Goal: Task Accomplishment & Management: Use online tool/utility

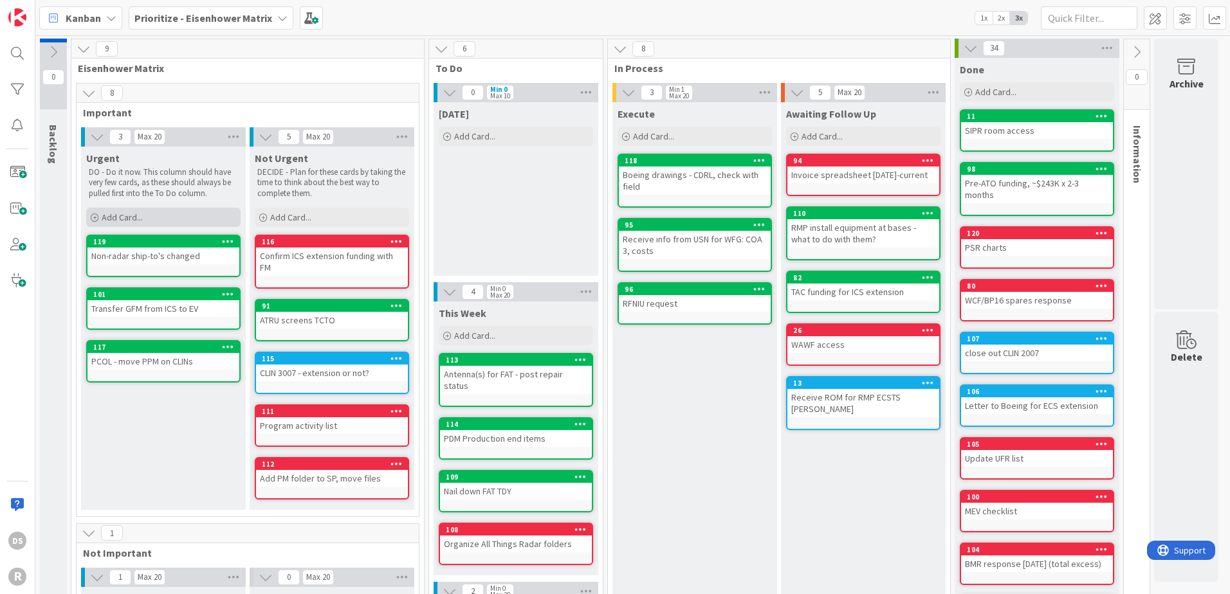
click at [129, 217] on span "Add Card..." at bounding box center [122, 218] width 41 height 12
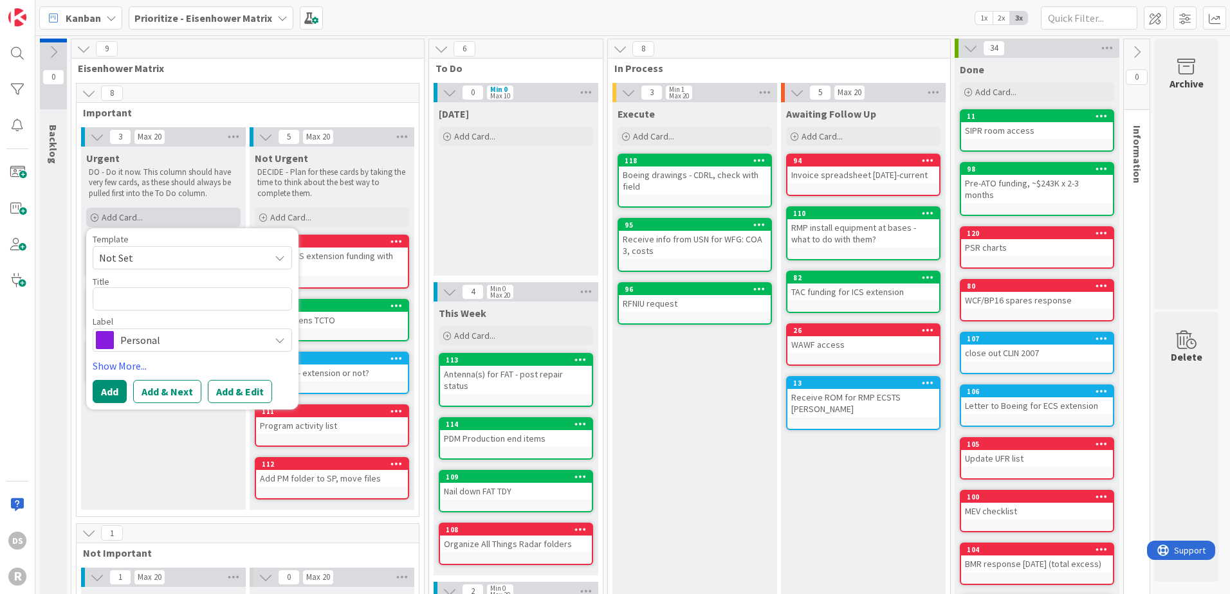
type textarea "x"
type textarea "P"
type textarea "x"
type textarea "PP"
type textarea "x"
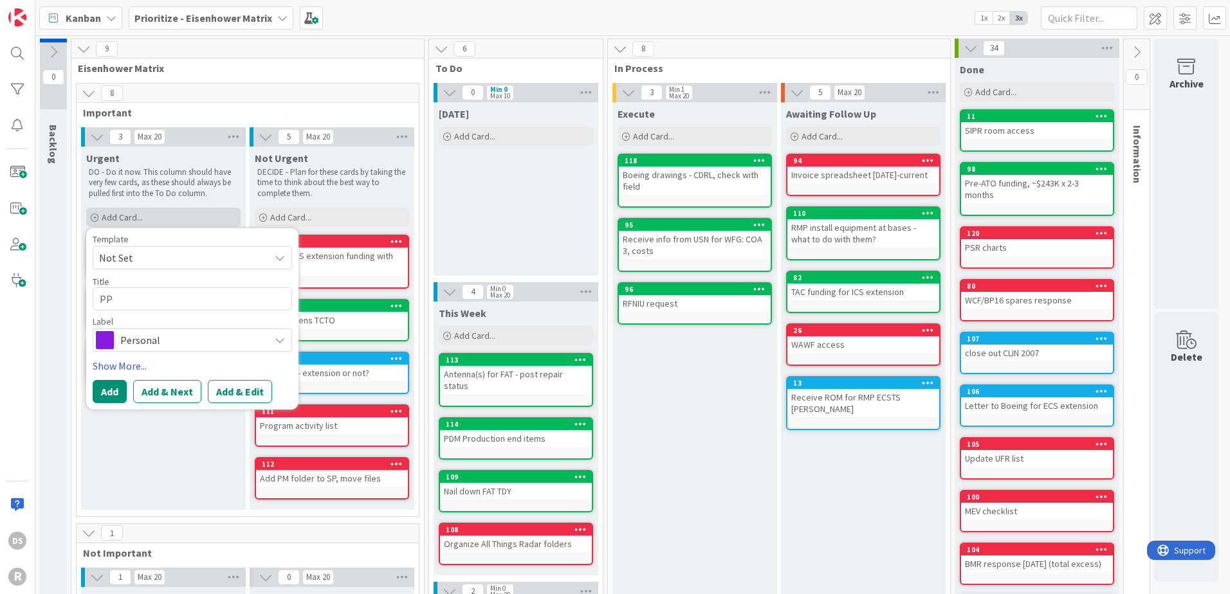
type textarea "PPM"
type textarea "x"
type textarea "PPM"
type textarea "x"
type textarea "PPM r"
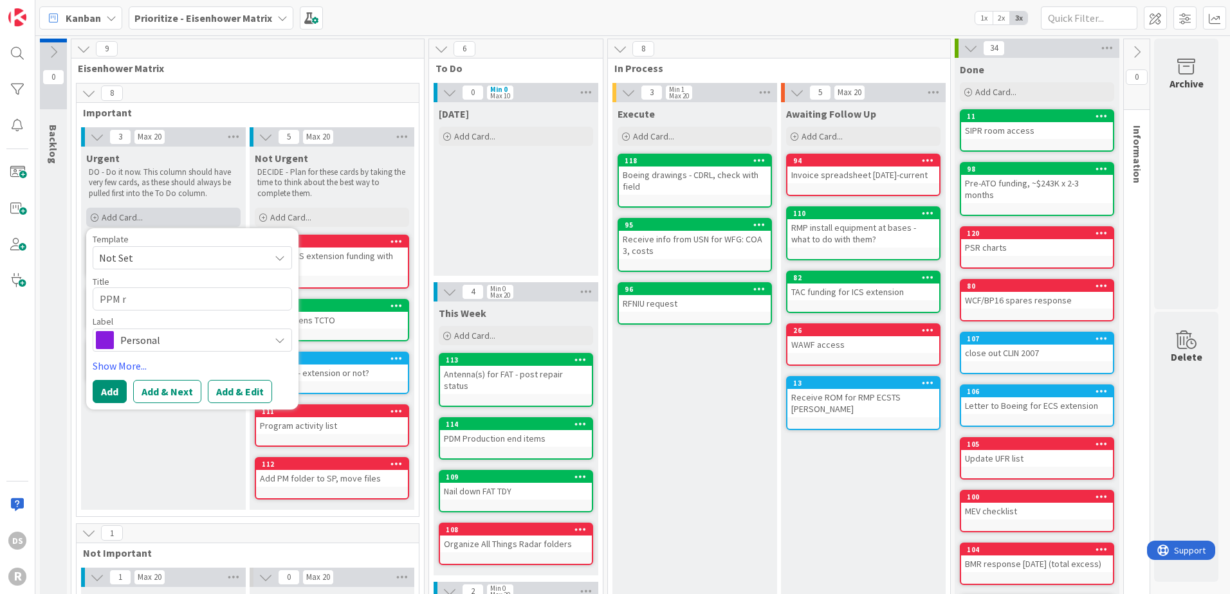
type textarea "x"
type textarea "PPM rer"
type textarea "x"
type textarea "PPM resp"
type textarea "x"
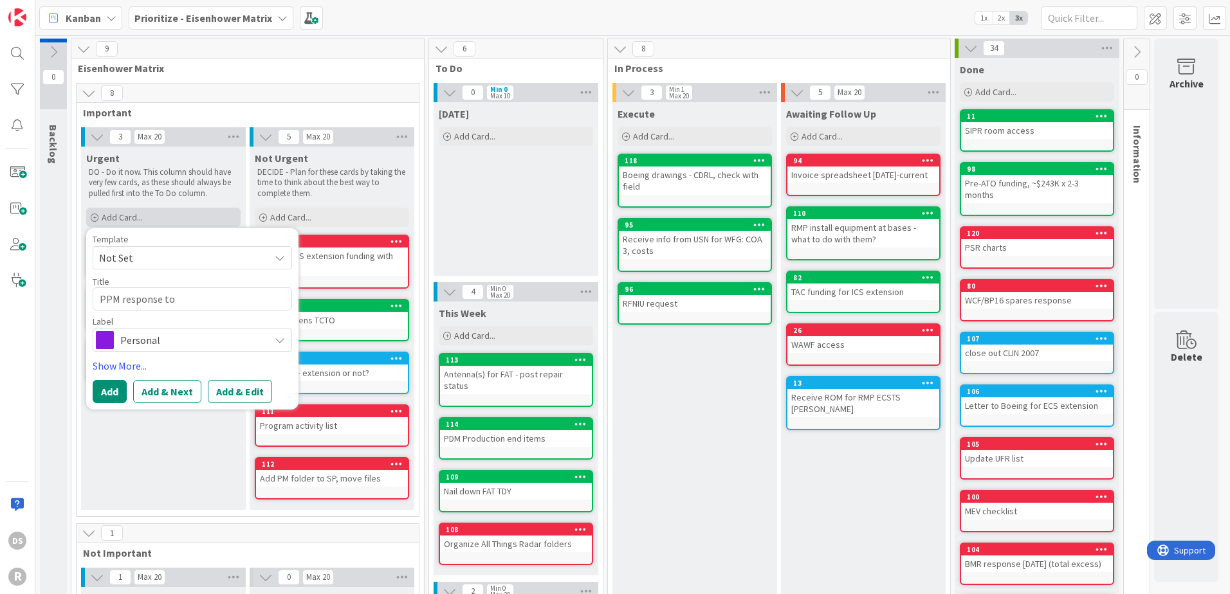
type textarea "PPM response to"
type textarea "x"
type textarea "PPM response to PK"
type textarea "x"
type textarea "PPM response to PK"
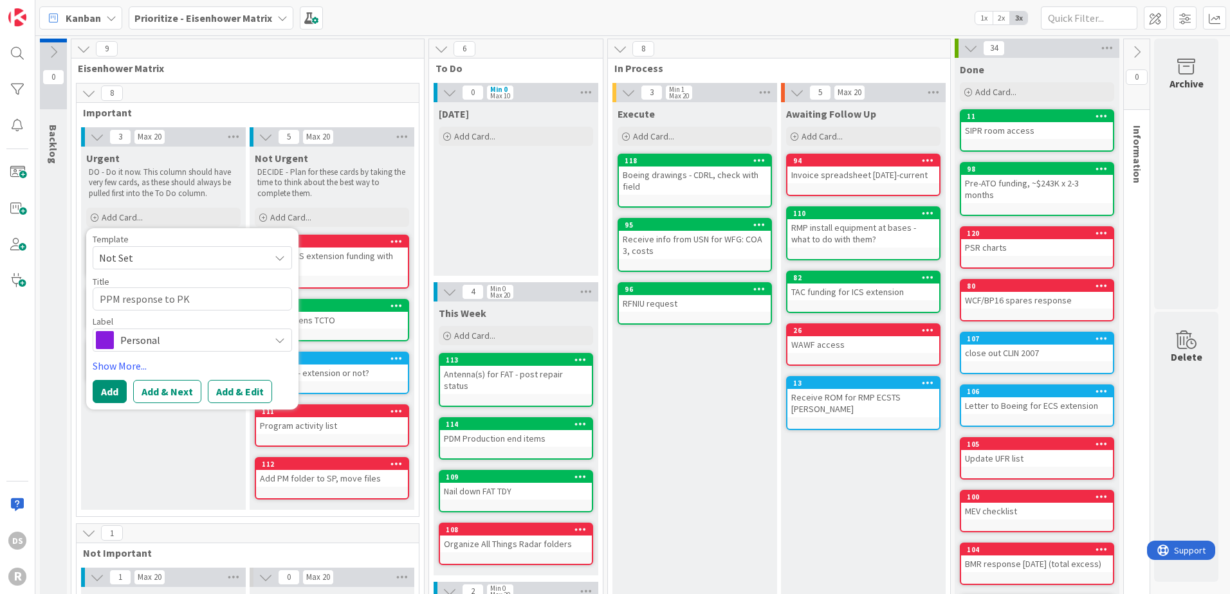
click at [162, 347] on span "Personal" at bounding box center [191, 340] width 143 height 18
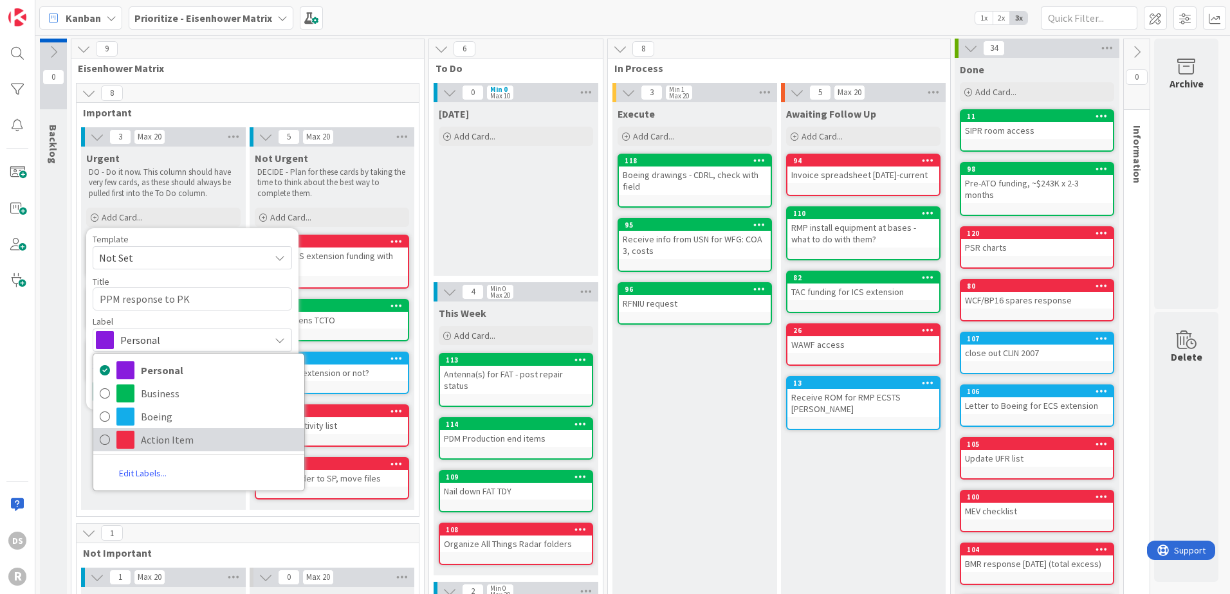
click at [145, 444] on span "Action Item" at bounding box center [219, 439] width 157 height 19
type textarea "x"
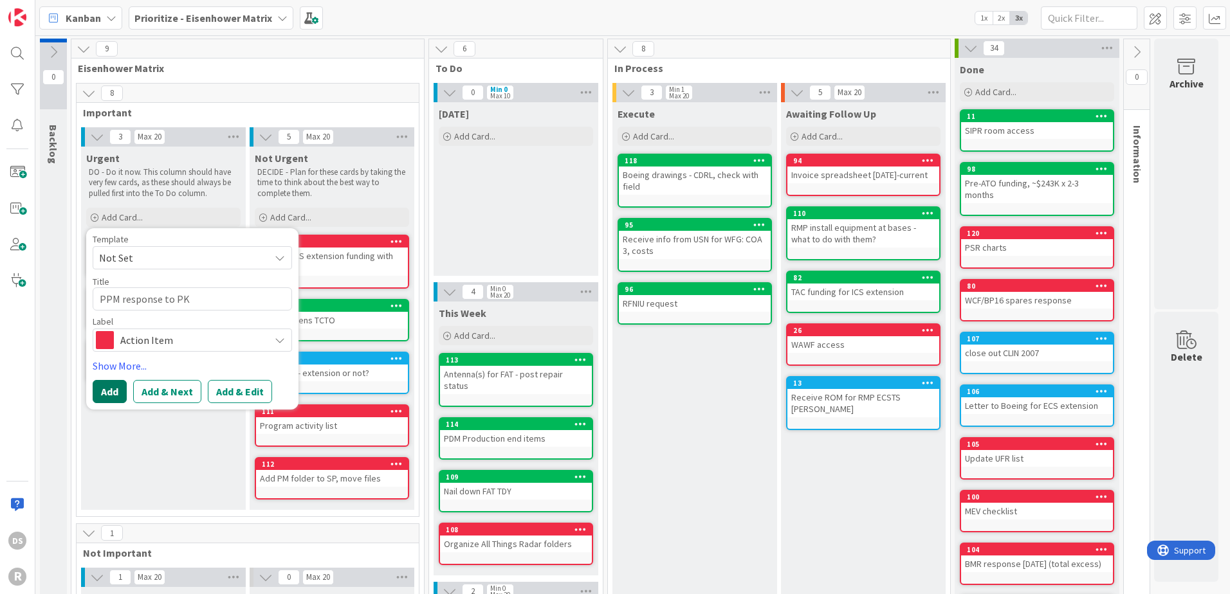
click at [104, 388] on button "Add" at bounding box center [110, 391] width 34 height 23
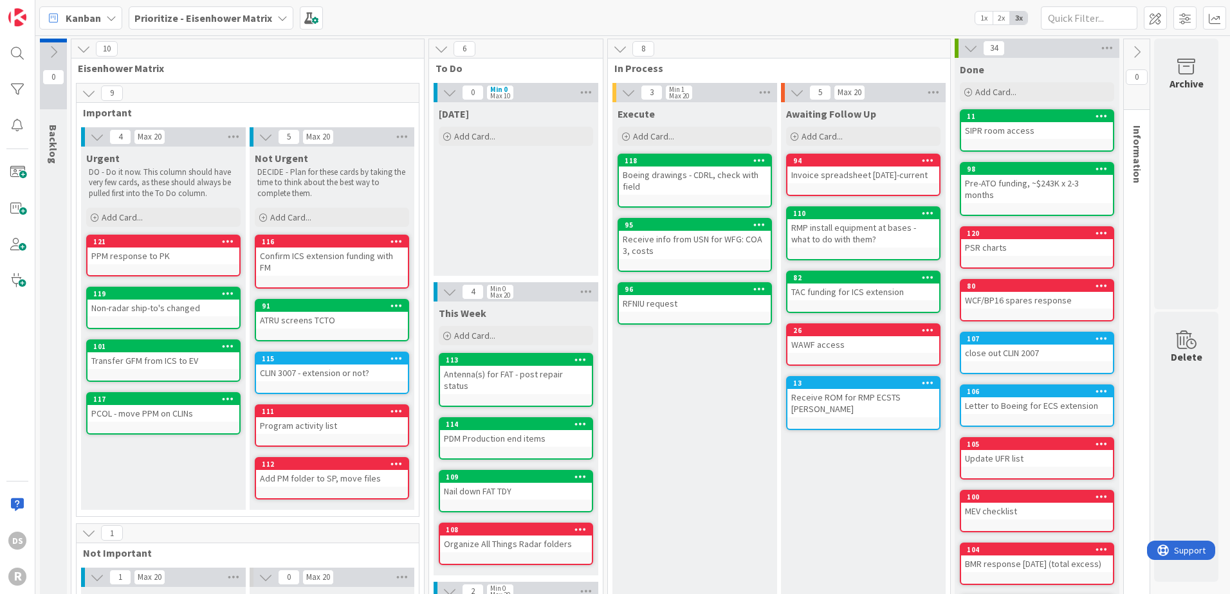
click at [150, 407] on div "PCOL - move PPM on CLINs" at bounding box center [163, 413] width 152 height 17
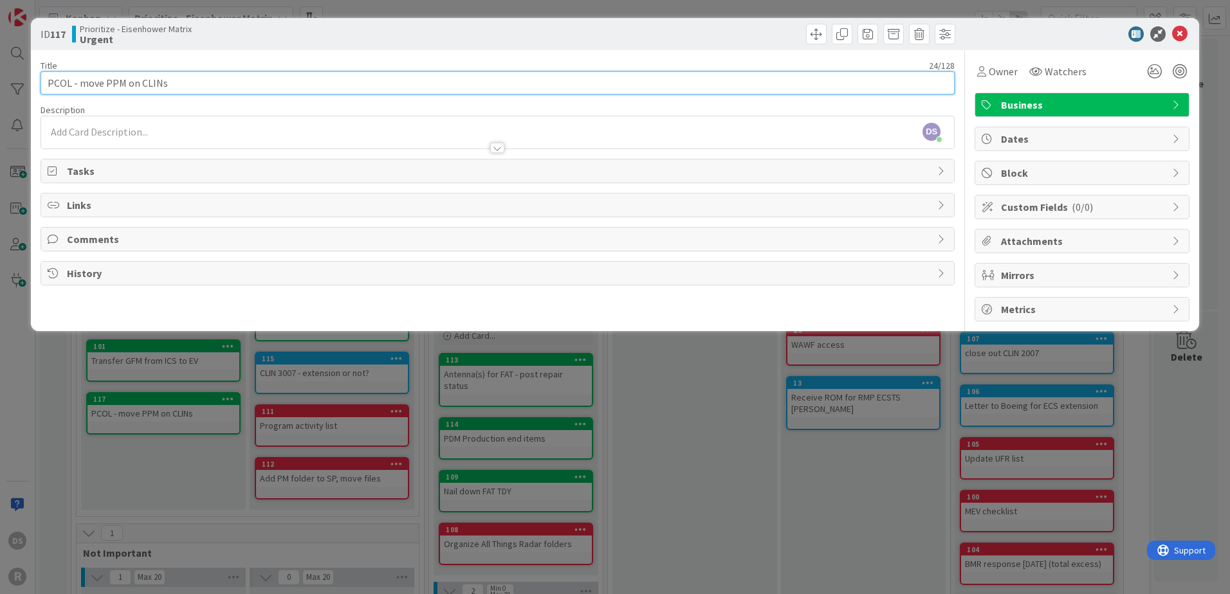
drag, startPoint x: 185, startPoint y: 84, endPoint x: 77, endPoint y: 87, distance: 108.1
click at [77, 87] on input "PCOL - move PPM on CLINs" at bounding box center [498, 82] width 914 height 23
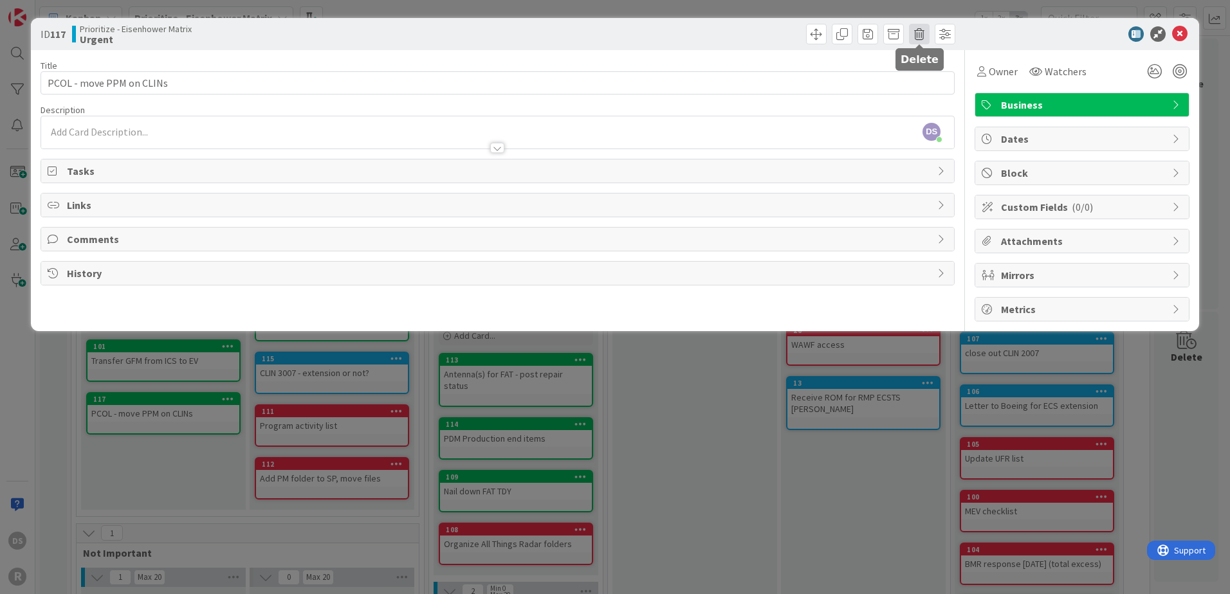
click at [914, 34] on span at bounding box center [919, 34] width 21 height 21
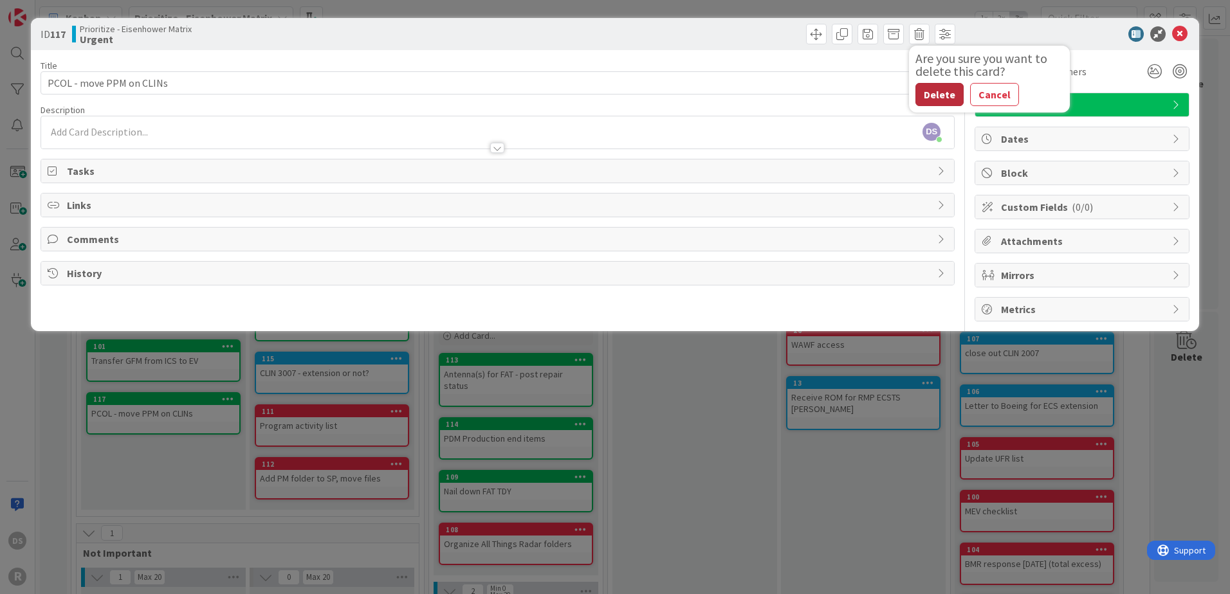
click at [938, 96] on button "Delete" at bounding box center [939, 94] width 48 height 23
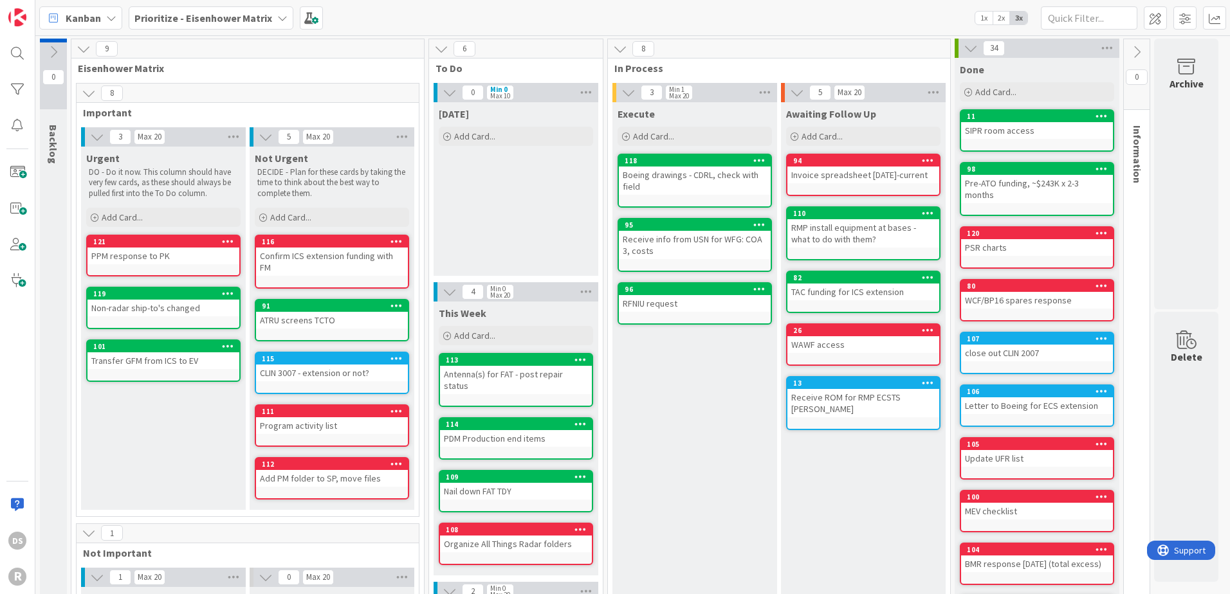
click at [186, 248] on div "PPM response to PK" at bounding box center [163, 256] width 152 height 17
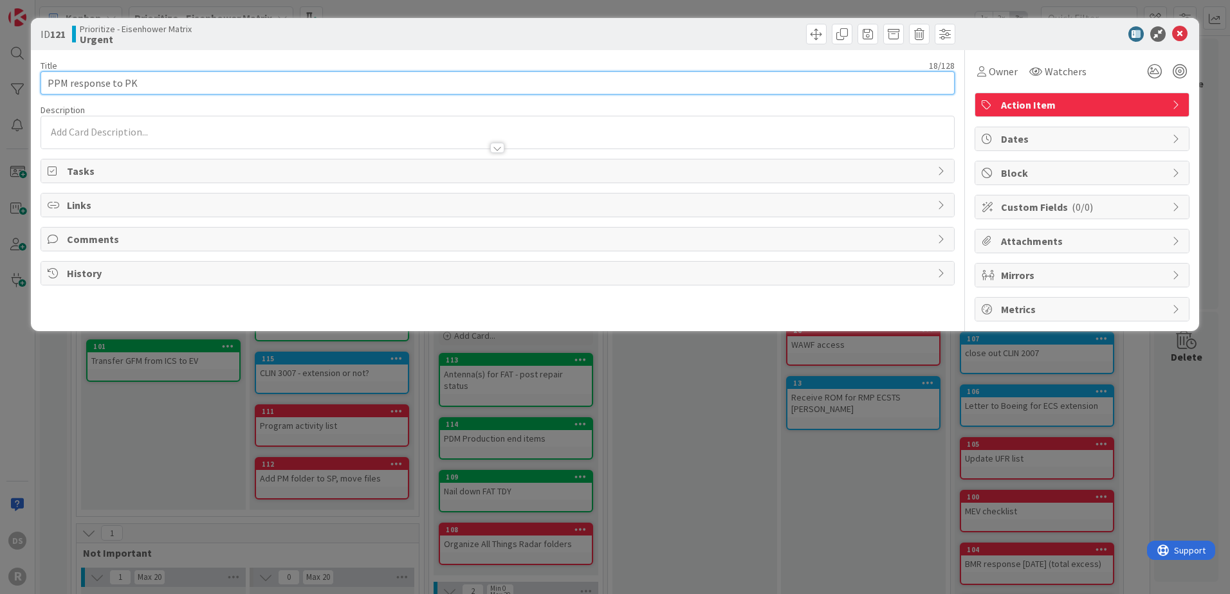
click at [239, 83] on input "PPM response to PK" at bounding box center [498, 82] width 914 height 23
type input "PPM response to PK, move PPM on CLINs"
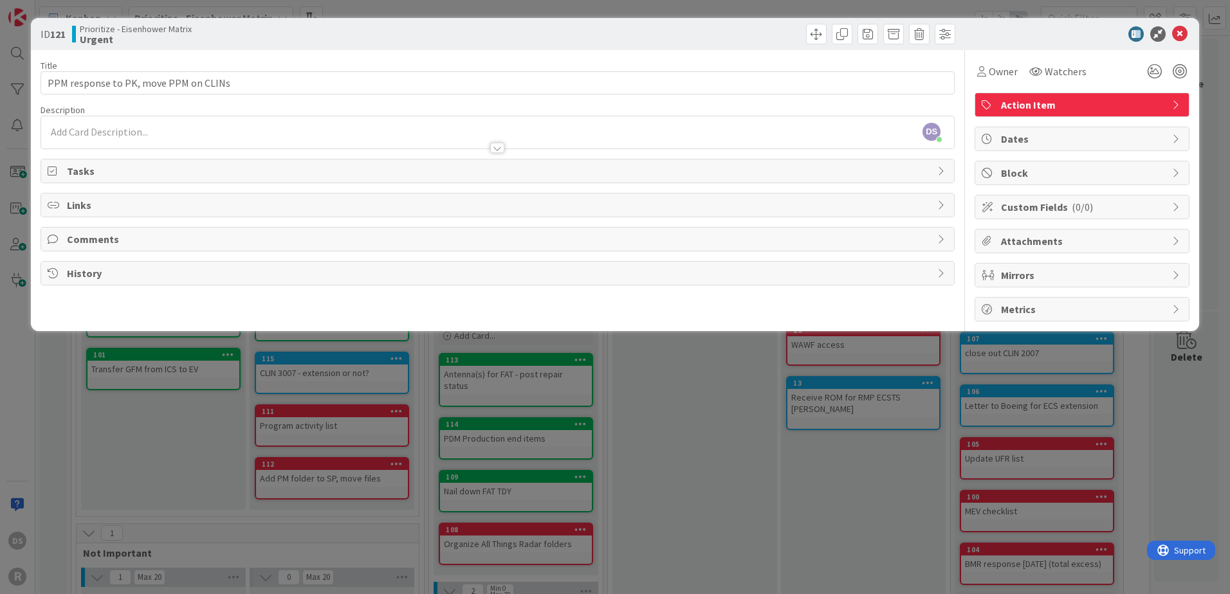
click at [1174, 30] on icon at bounding box center [1179, 33] width 15 height 15
